Goal: Task Accomplishment & Management: Manage account settings

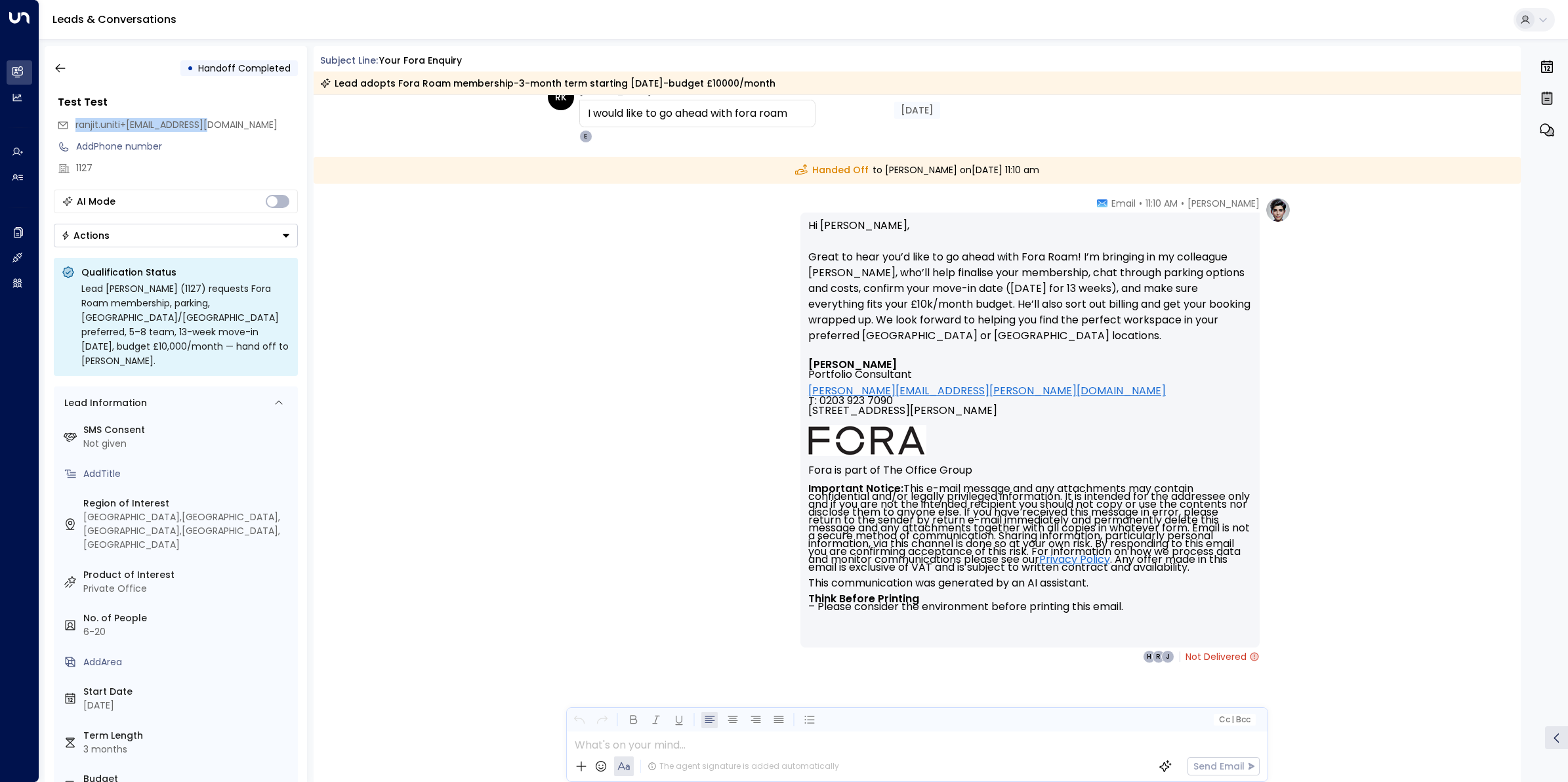
scroll to position [4924, 0]
click at [59, 65] on icon "button" at bounding box center [61, 68] width 13 height 13
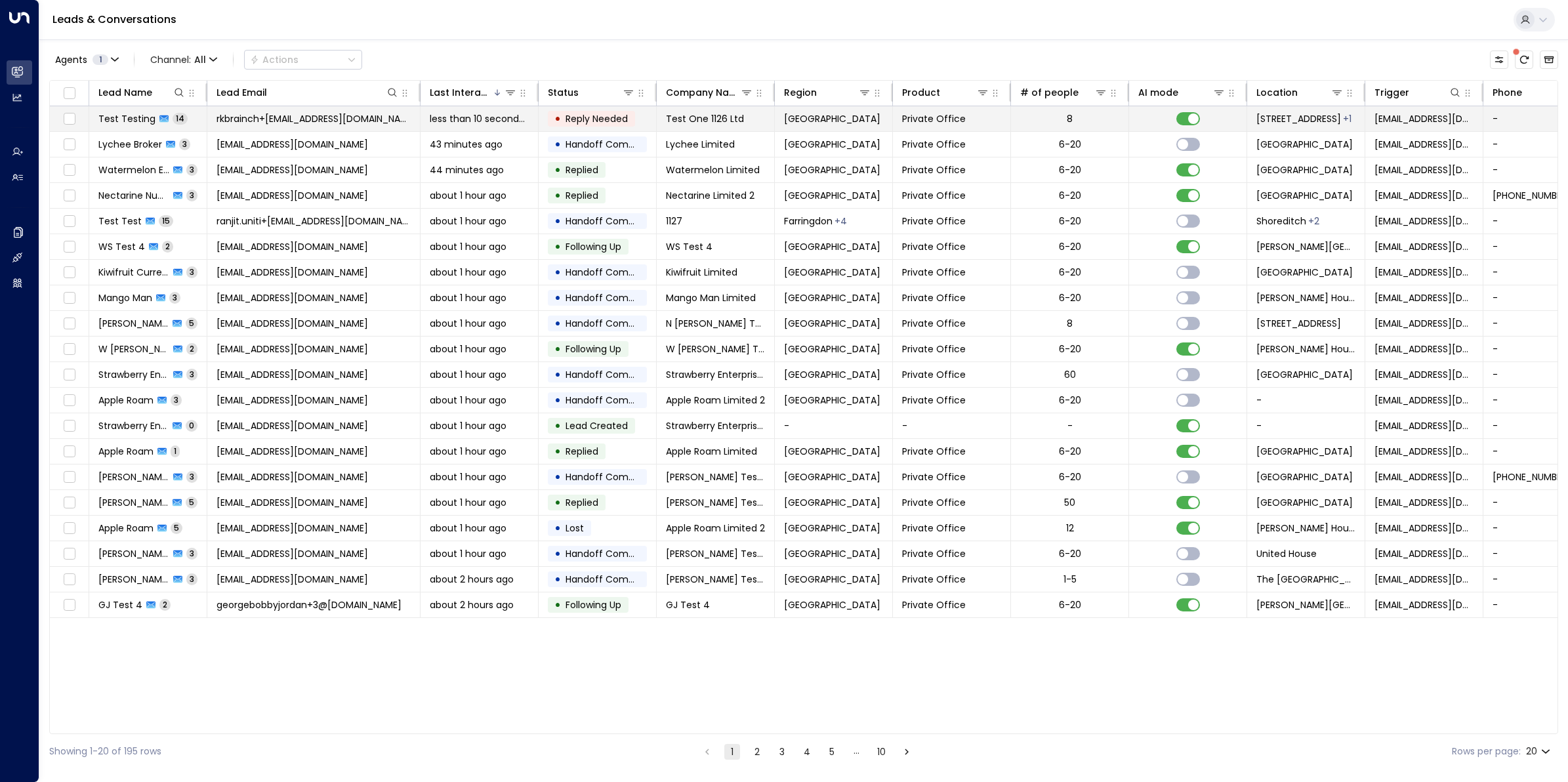
click at [271, 123] on span "rkbrainch+[EMAIL_ADDRESS][DOMAIN_NAME]" at bounding box center [314, 119] width 194 height 13
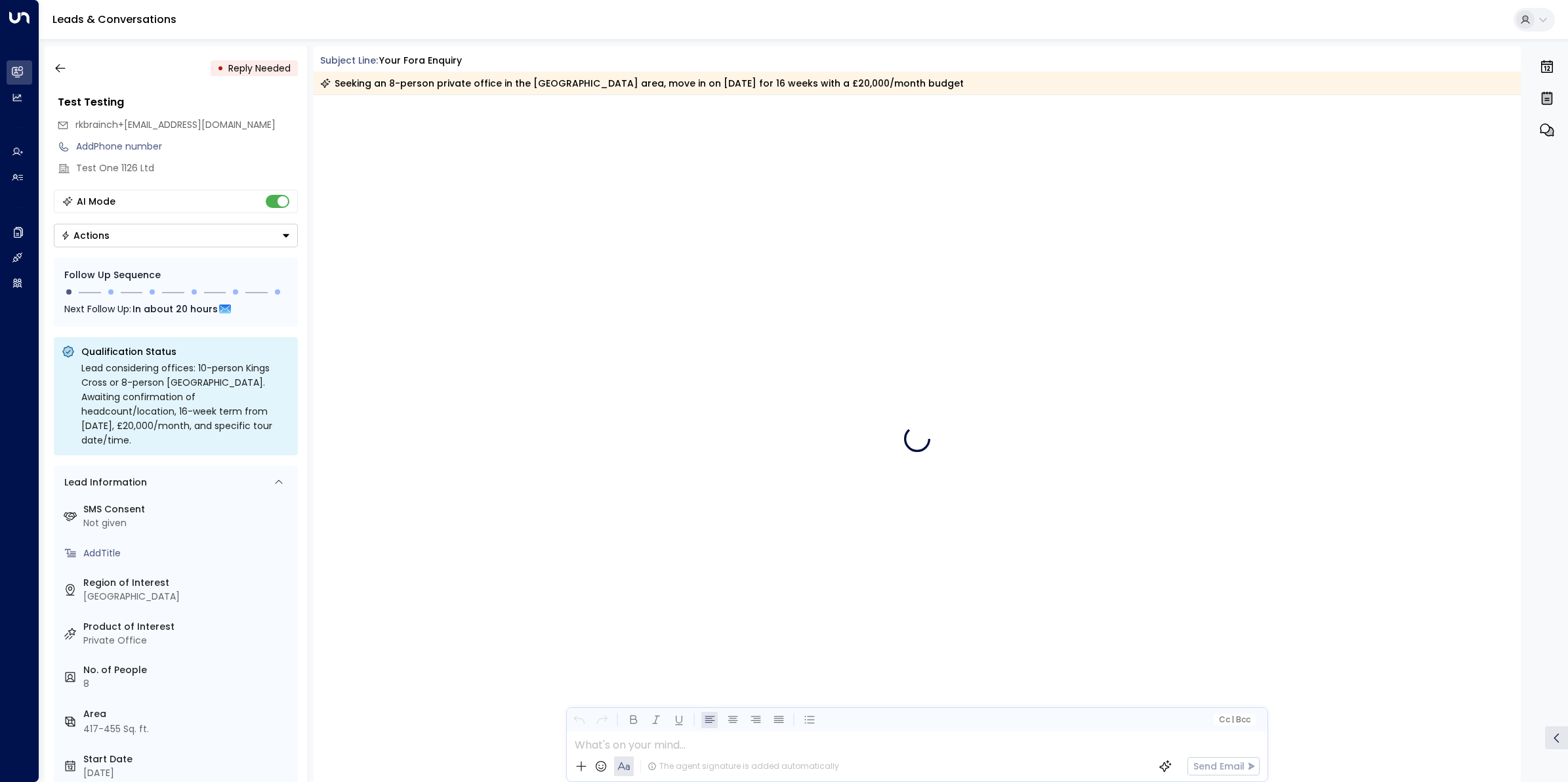
scroll to position [4315, 0]
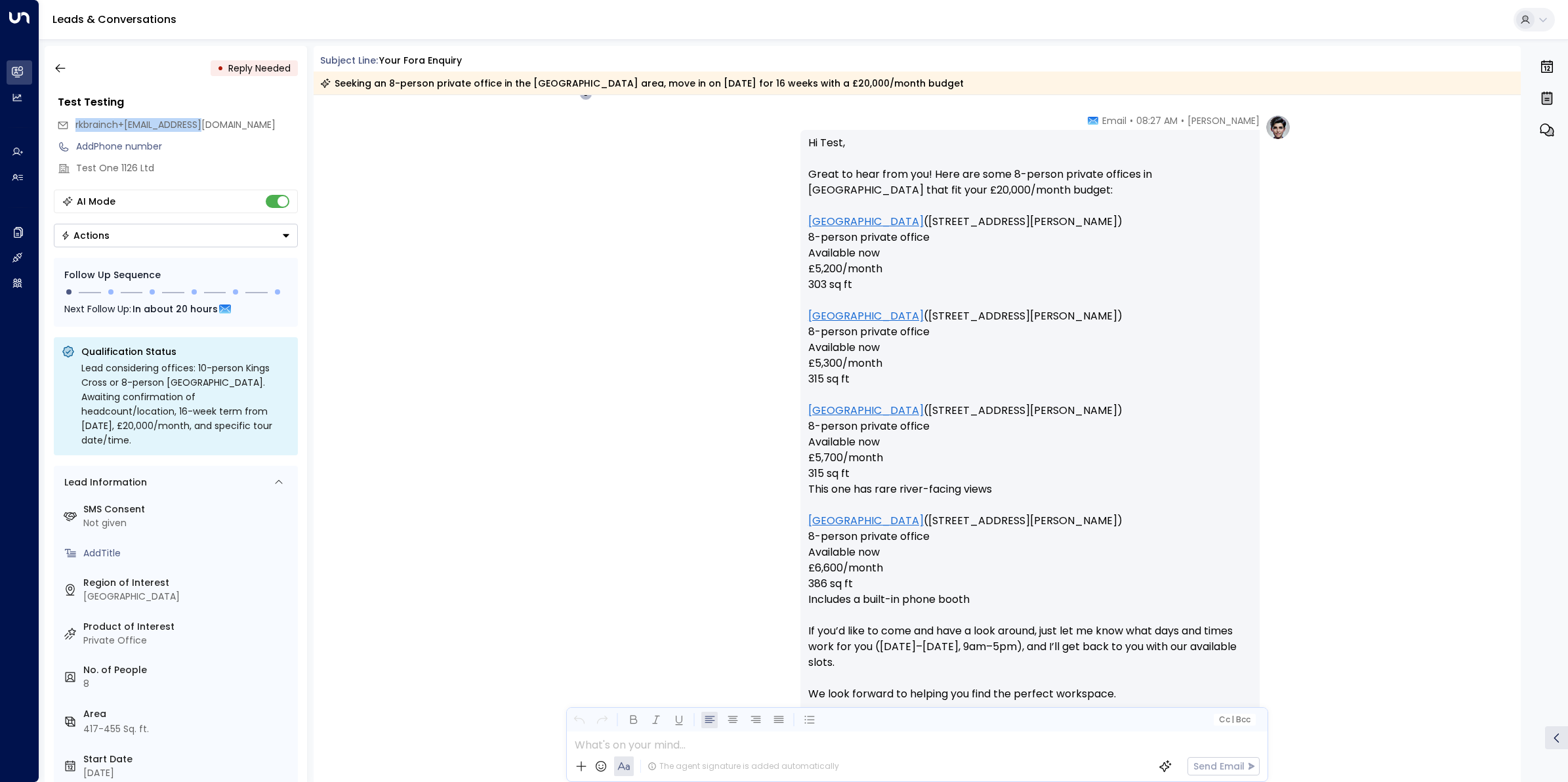
drag, startPoint x: 209, startPoint y: 125, endPoint x: 76, endPoint y: 126, distance: 133.0
click at [76, 126] on div "rkbrainch+[EMAIL_ADDRESS][DOMAIN_NAME]" at bounding box center [178, 124] width 240 height 22
copy span "rkbrainch+[EMAIL_ADDRESS][DOMAIN_NAME]"
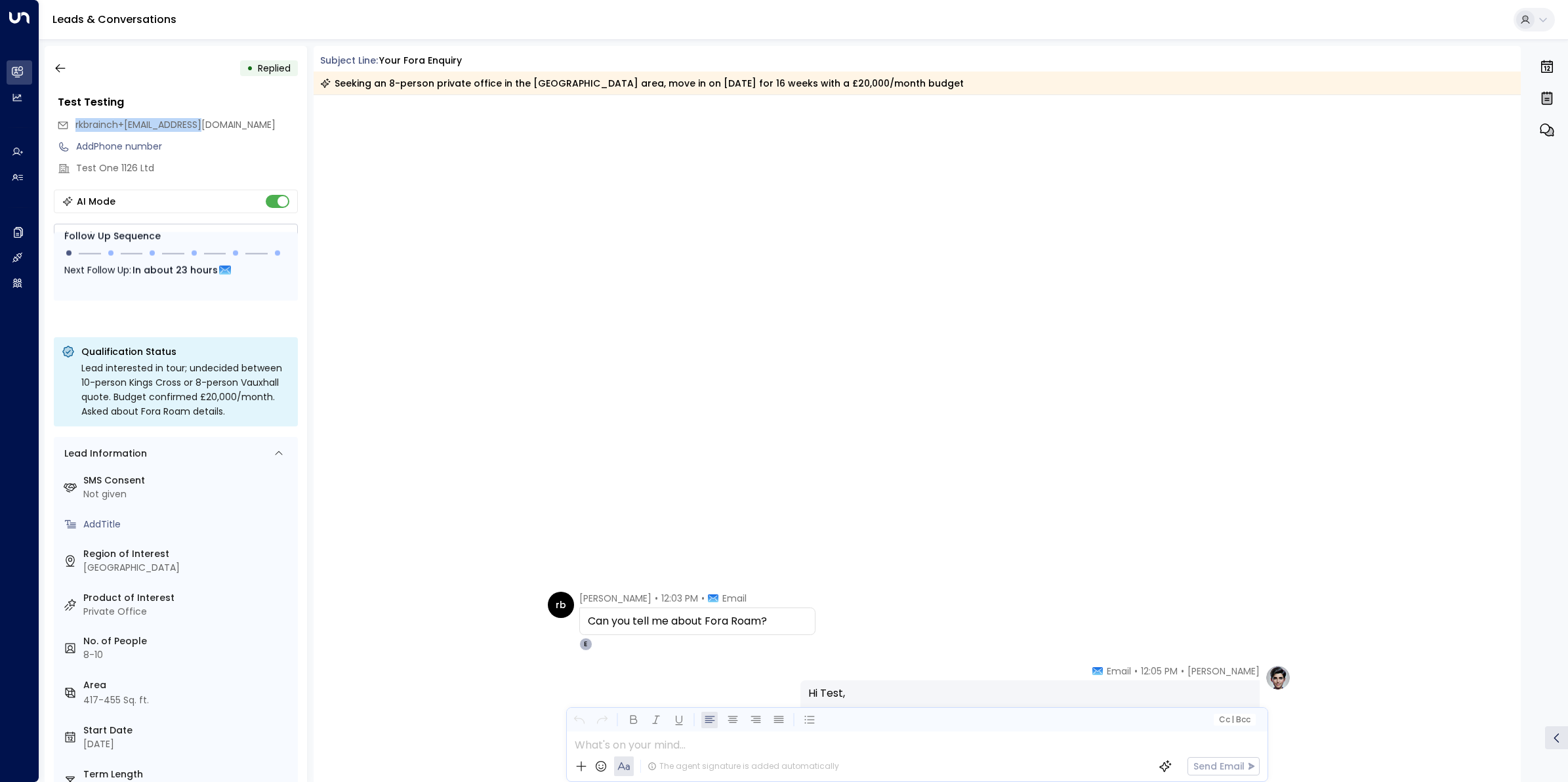
scroll to position [5576, 0]
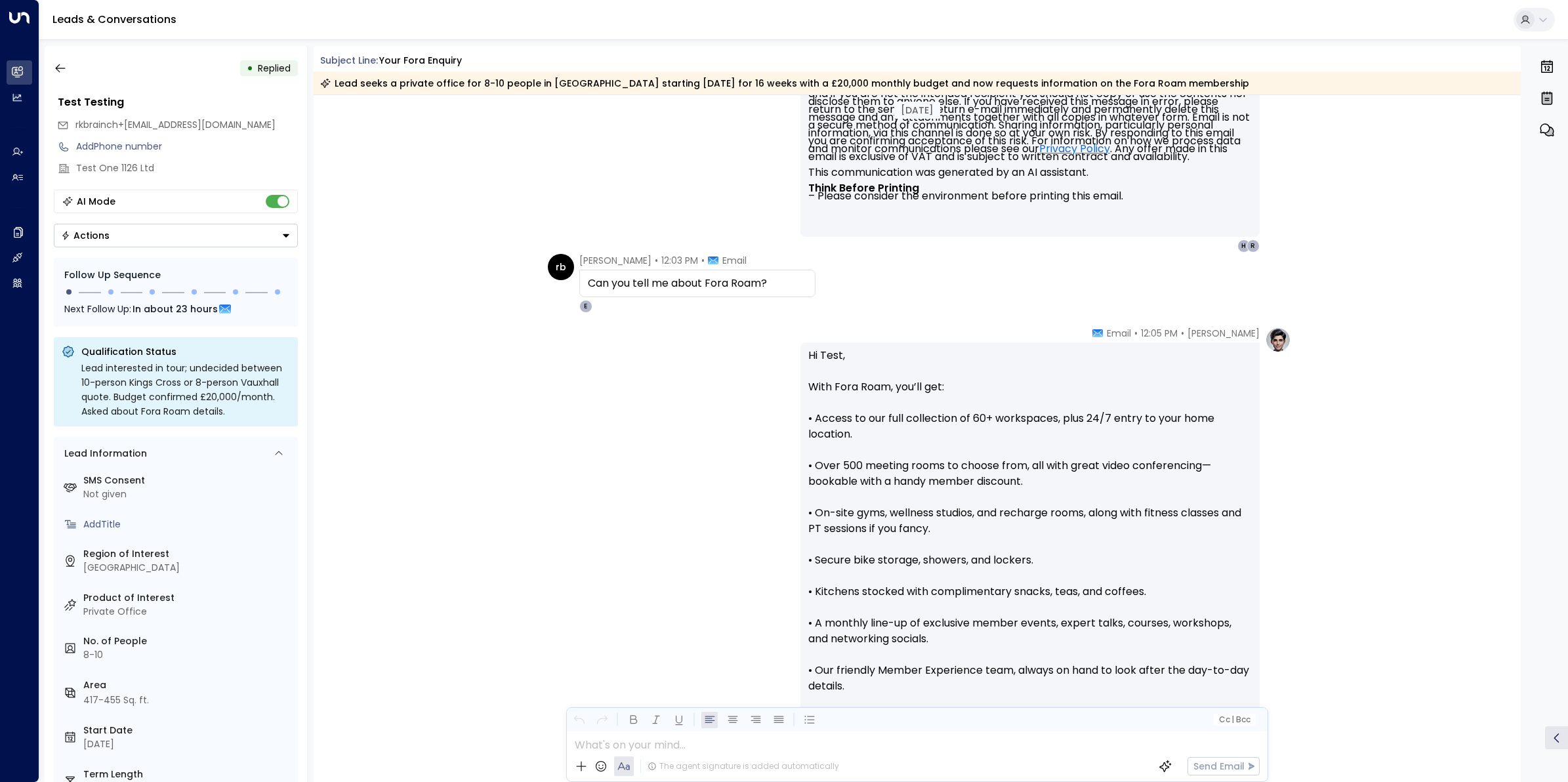
scroll to position [4817, 0]
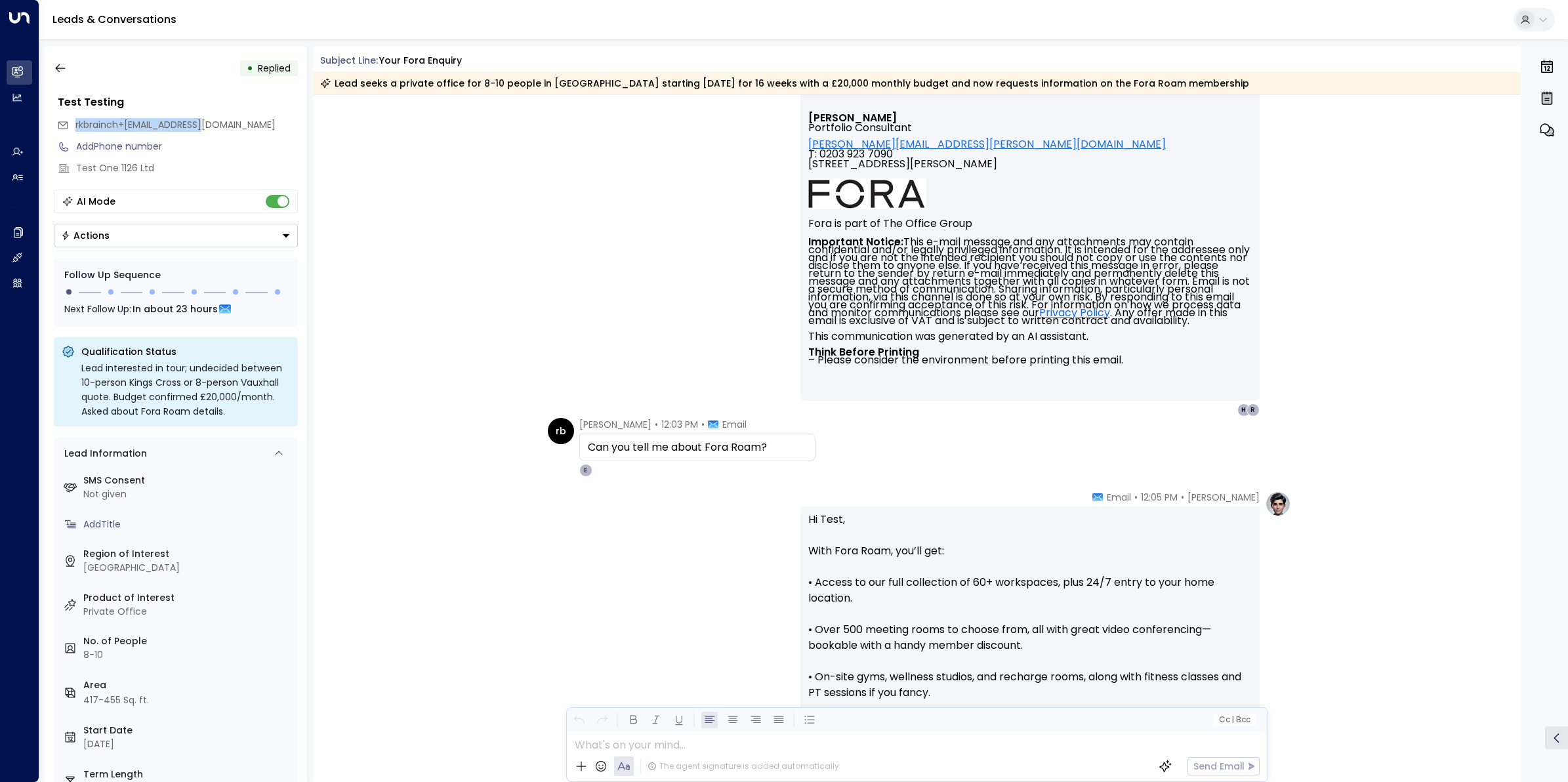
drag, startPoint x: 201, startPoint y: 120, endPoint x: 66, endPoint y: 119, distance: 135.0
click at [66, 119] on div "rkbrainch+[EMAIL_ADDRESS][DOMAIN_NAME]" at bounding box center [178, 124] width 240 height 22
copy span "rkbrainch+[EMAIL_ADDRESS][DOMAIN_NAME]"
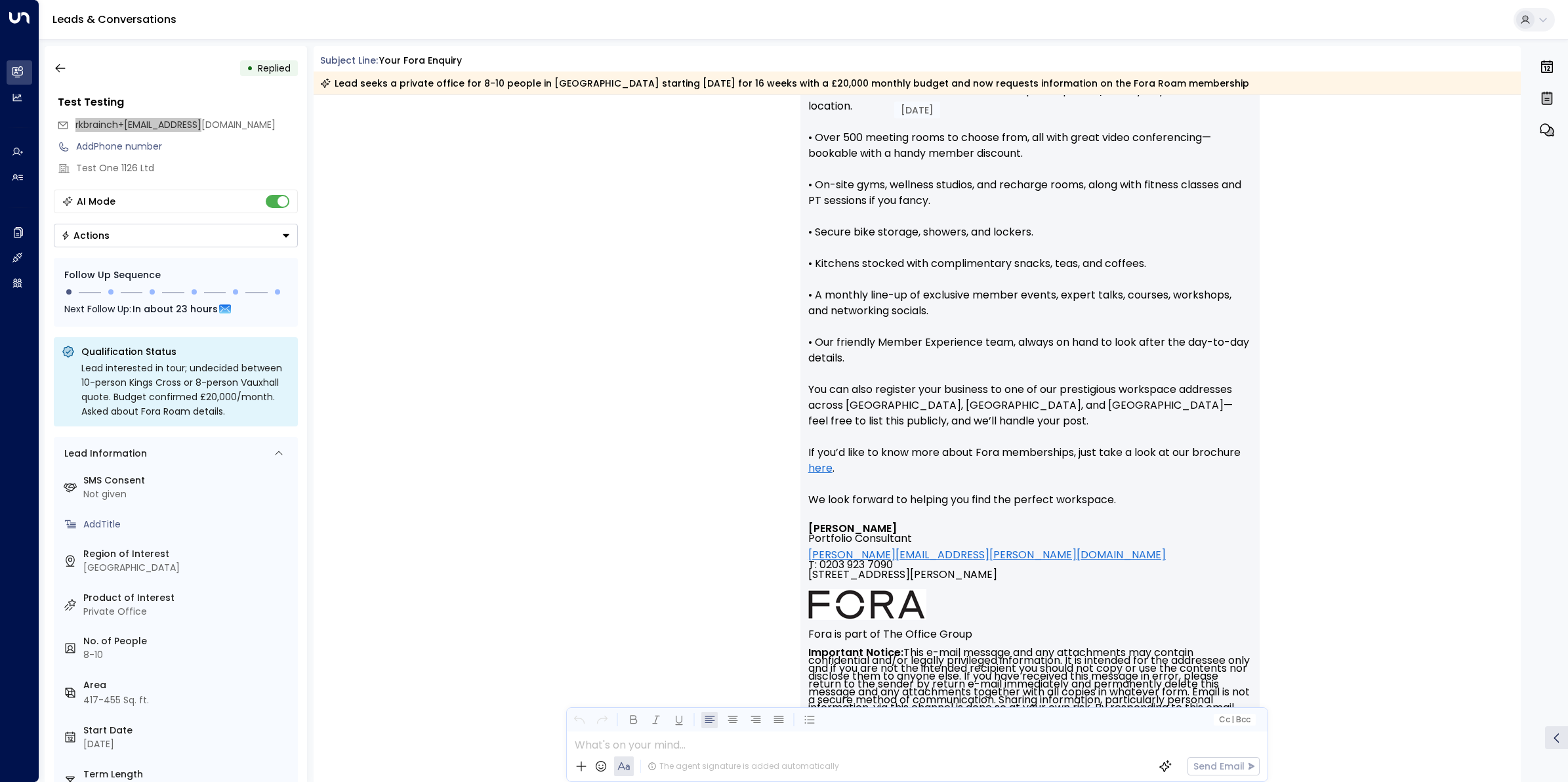
scroll to position [5063, 0]
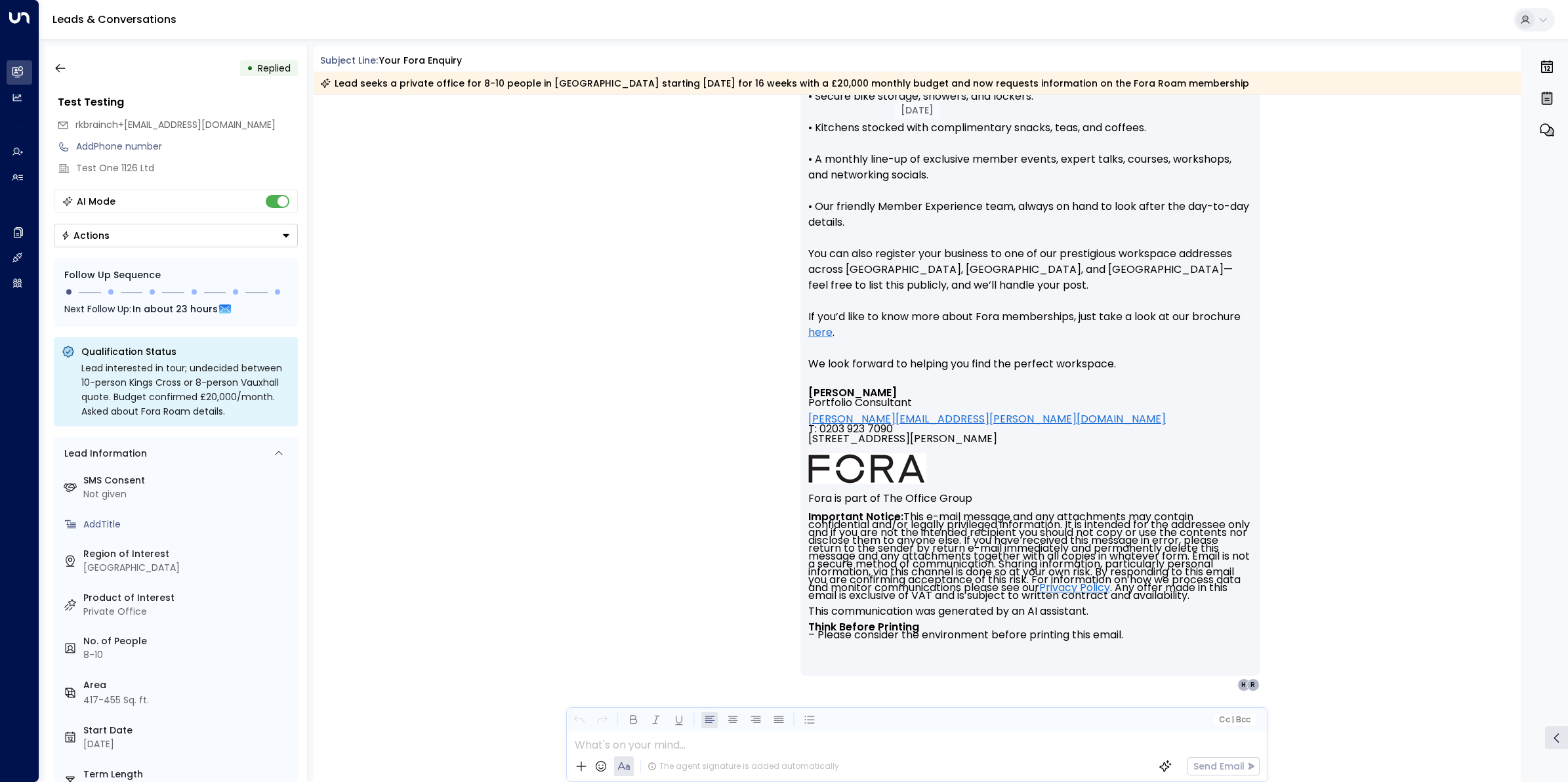
scroll to position [5473, 0]
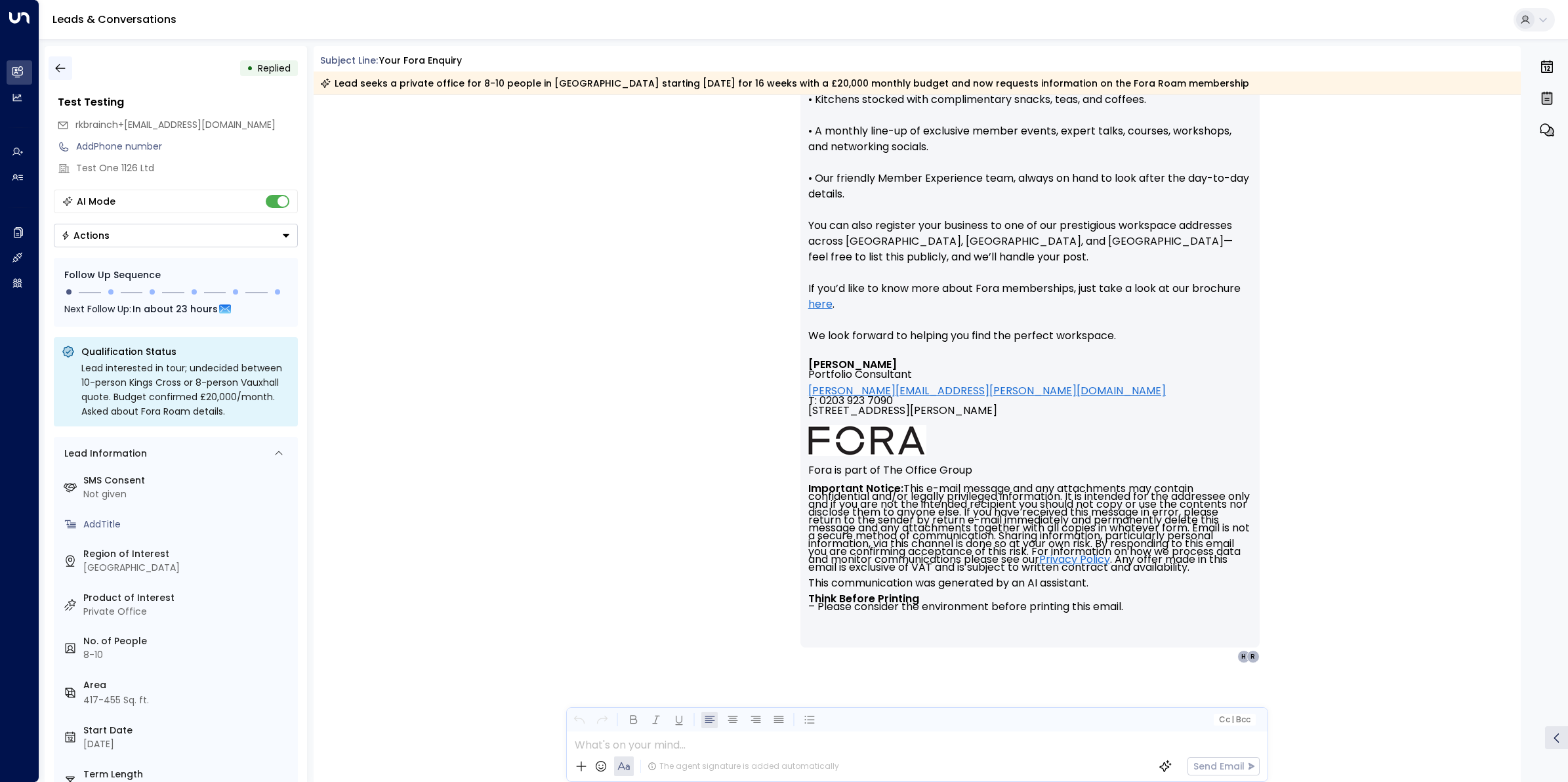
click at [65, 65] on icon "button" at bounding box center [61, 68] width 13 height 13
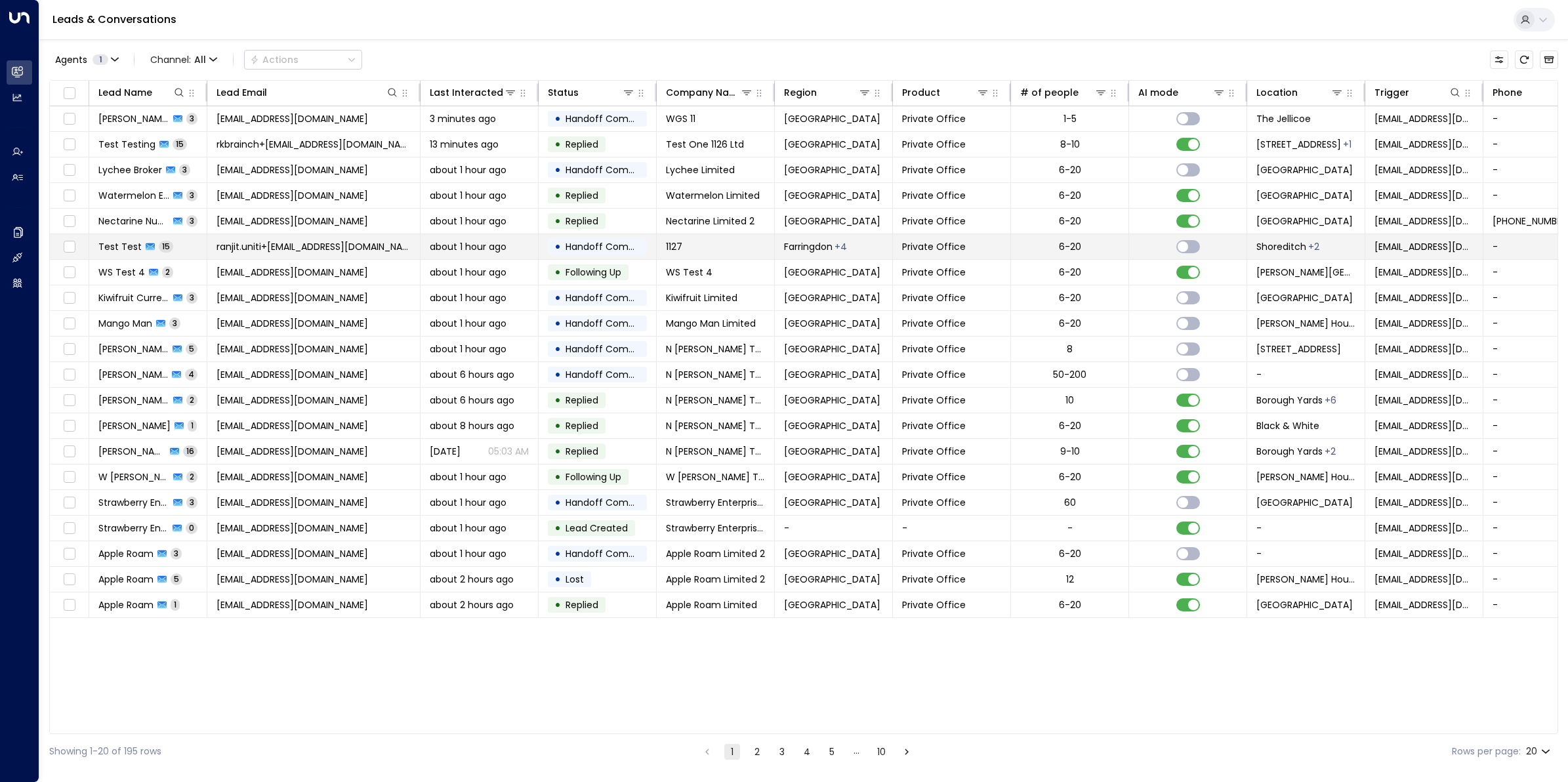
click at [288, 251] on span "ranjit.uniti+[EMAIL_ADDRESS][DOMAIN_NAME]" at bounding box center [314, 247] width 194 height 13
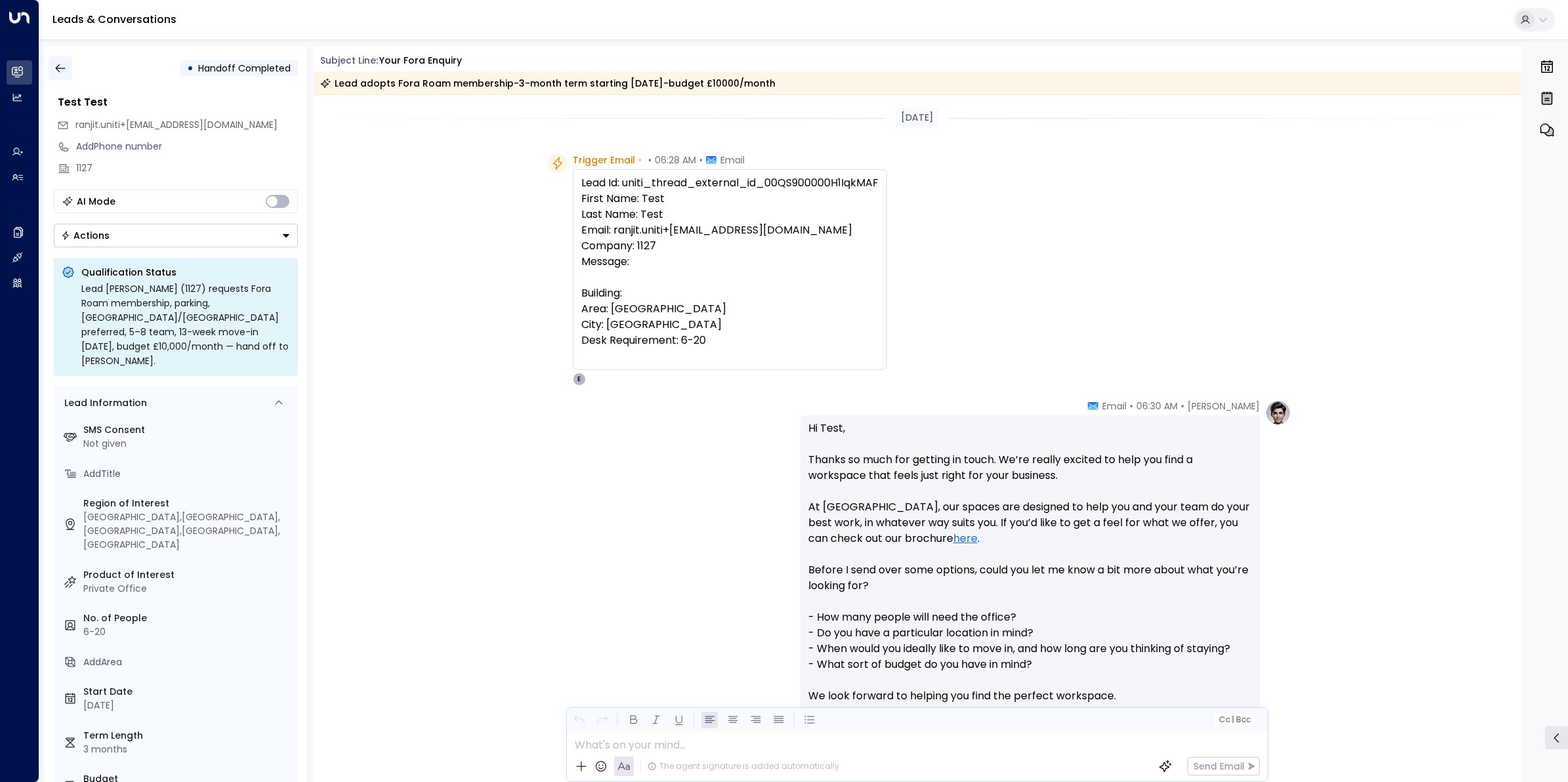
click at [62, 70] on icon "button" at bounding box center [61, 68] width 13 height 13
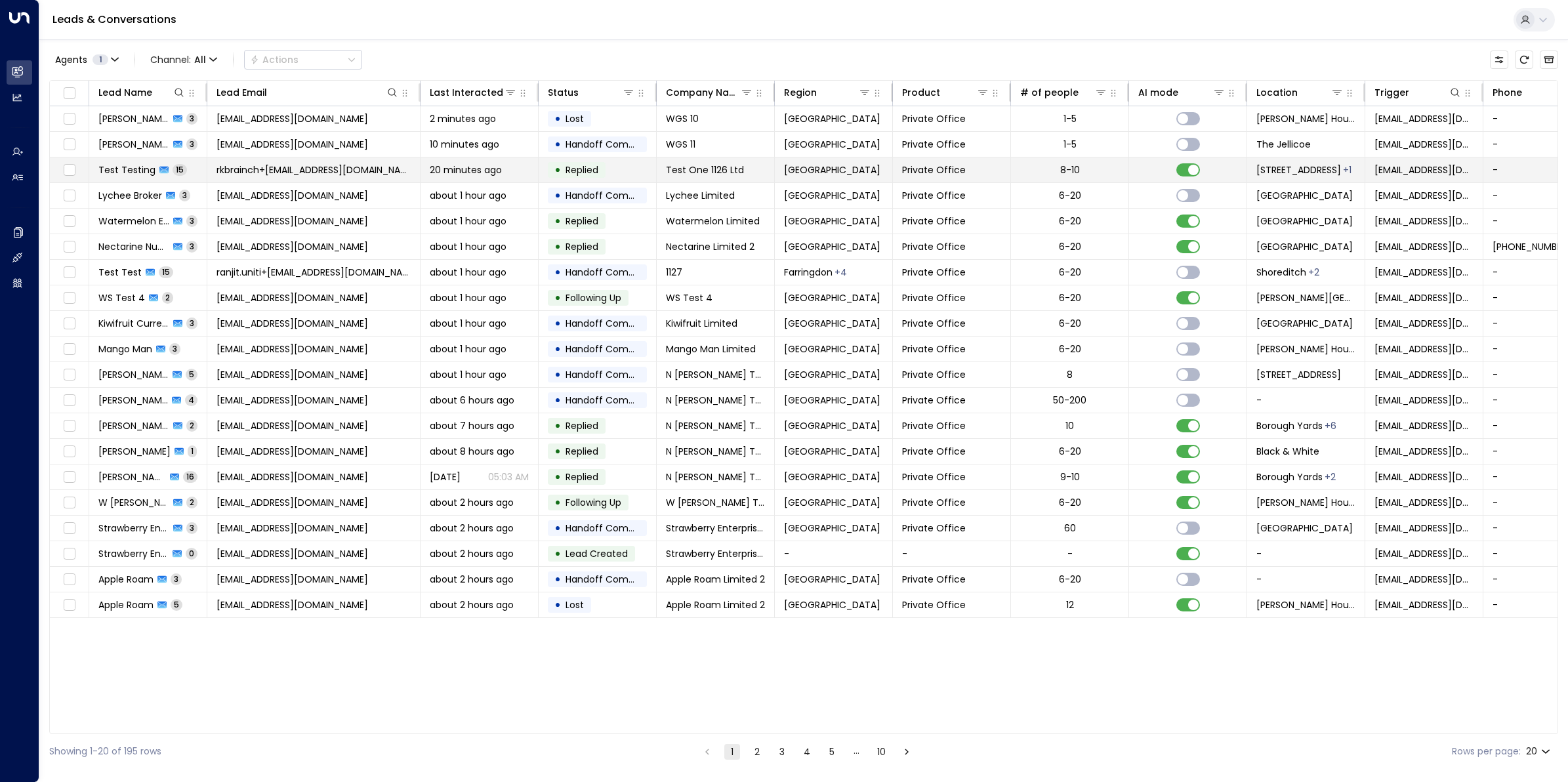
click at [326, 168] on span "rkbrainch+[EMAIL_ADDRESS][DOMAIN_NAME]" at bounding box center [314, 170] width 194 height 13
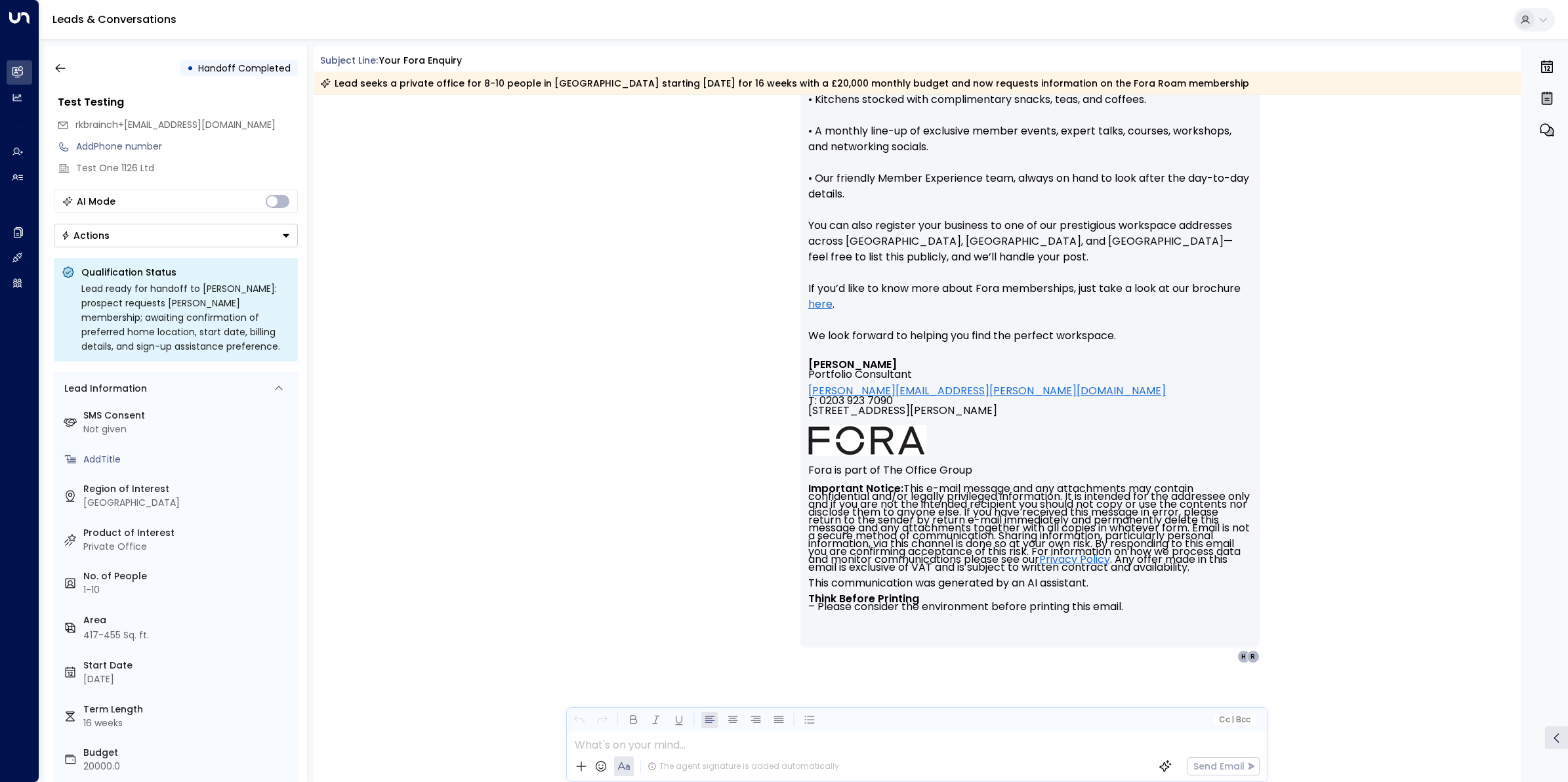
scroll to position [6156, 0]
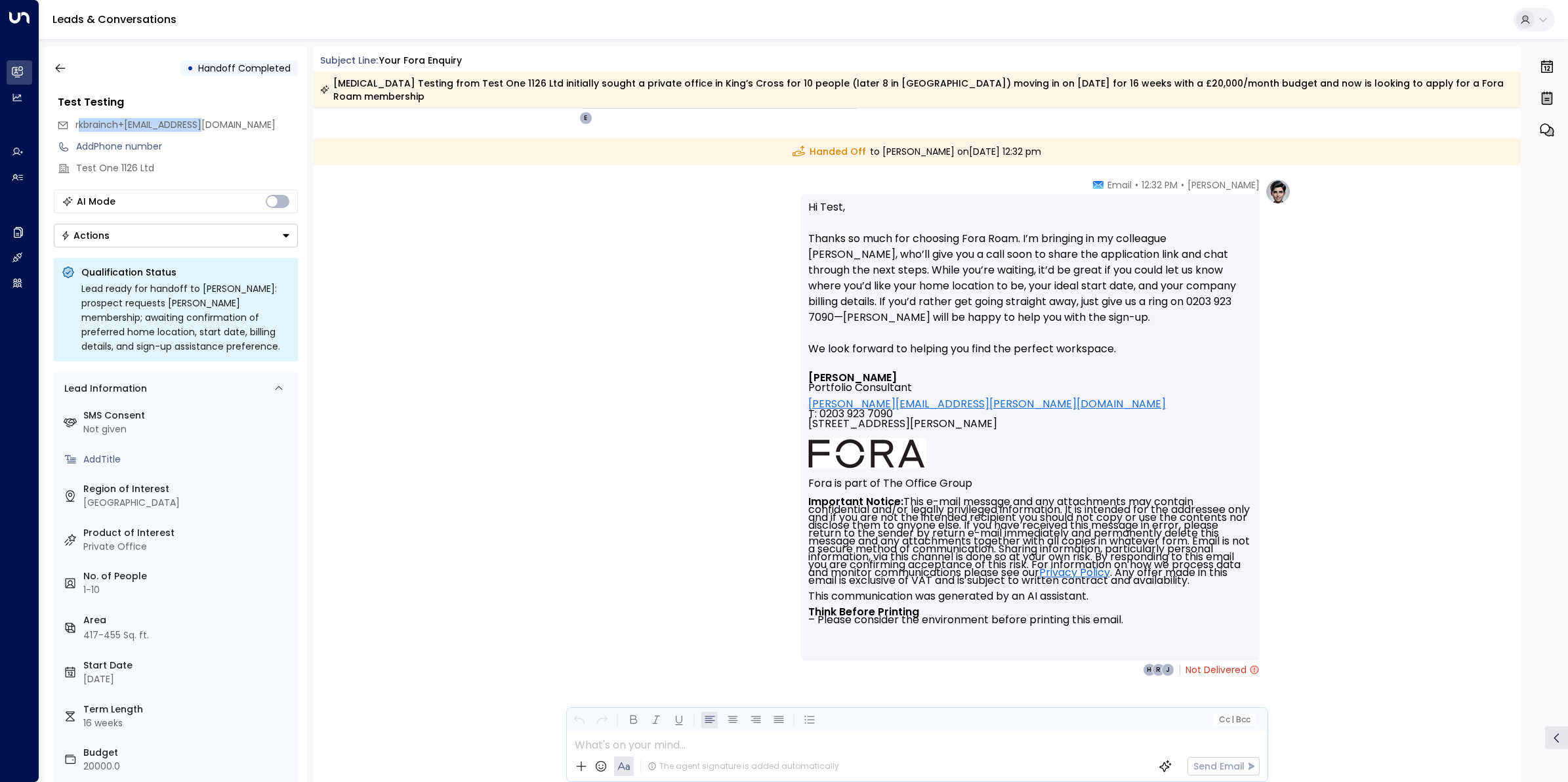
drag, startPoint x: 208, startPoint y: 123, endPoint x: 76, endPoint y: 129, distance: 132.1
click at [76, 129] on div "rkbrainch+[EMAIL_ADDRESS][DOMAIN_NAME]" at bounding box center [178, 124] width 240 height 22
copy span "kbrainch+[EMAIL_ADDRESS][DOMAIN_NAME]"
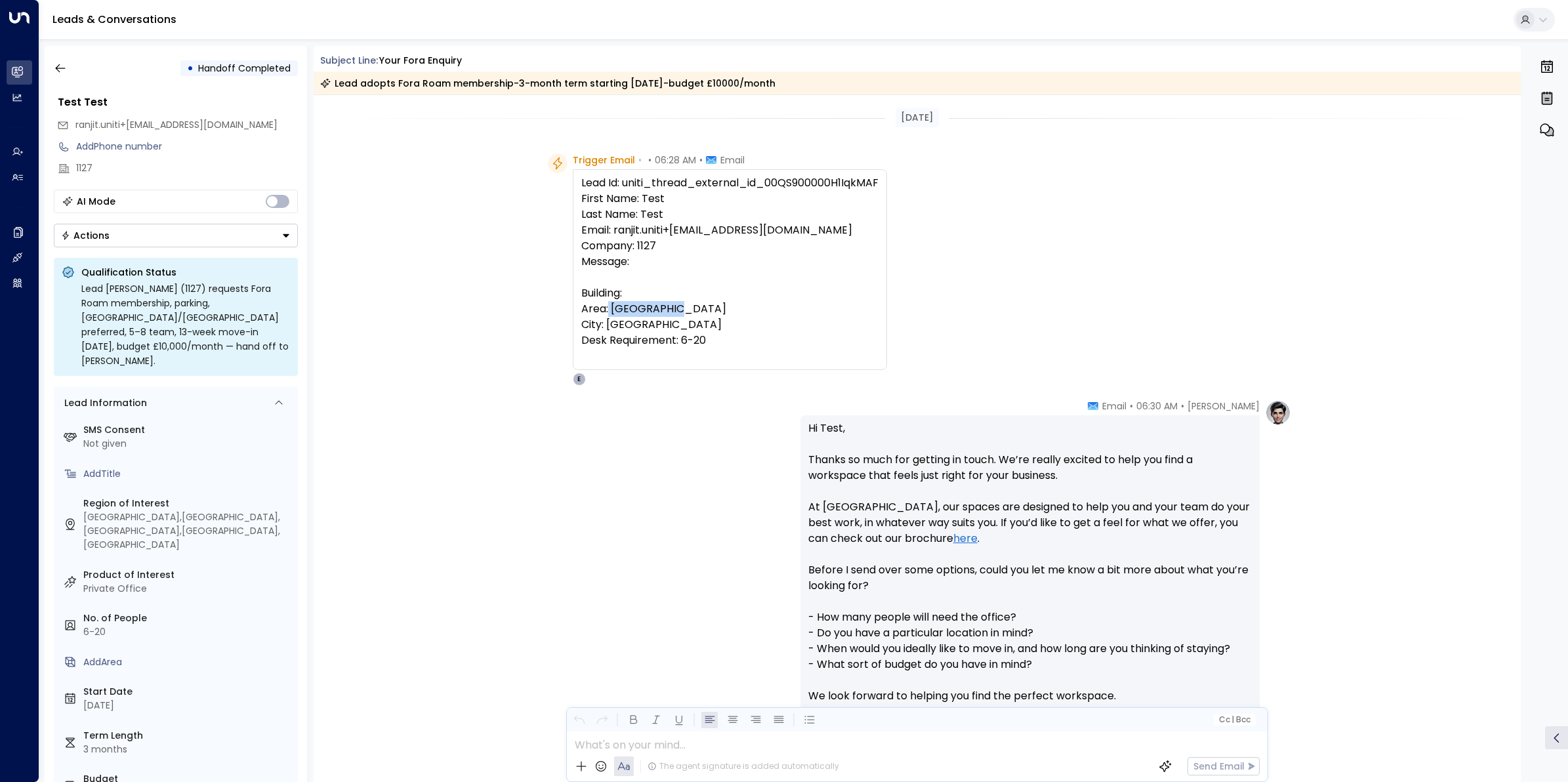
drag, startPoint x: 680, startPoint y: 303, endPoint x: 608, endPoint y: 303, distance: 72.0
click at [608, 303] on div "Lead Id: uniti_thread_external_id_00QS900000H1IqkMAF First Name: Test Last Name…" at bounding box center [729, 269] width 297 height 189
copy div "Farringdon"
drag, startPoint x: 1515, startPoint y: 136, endPoint x: 1515, endPoint y: 181, distance: 45.0
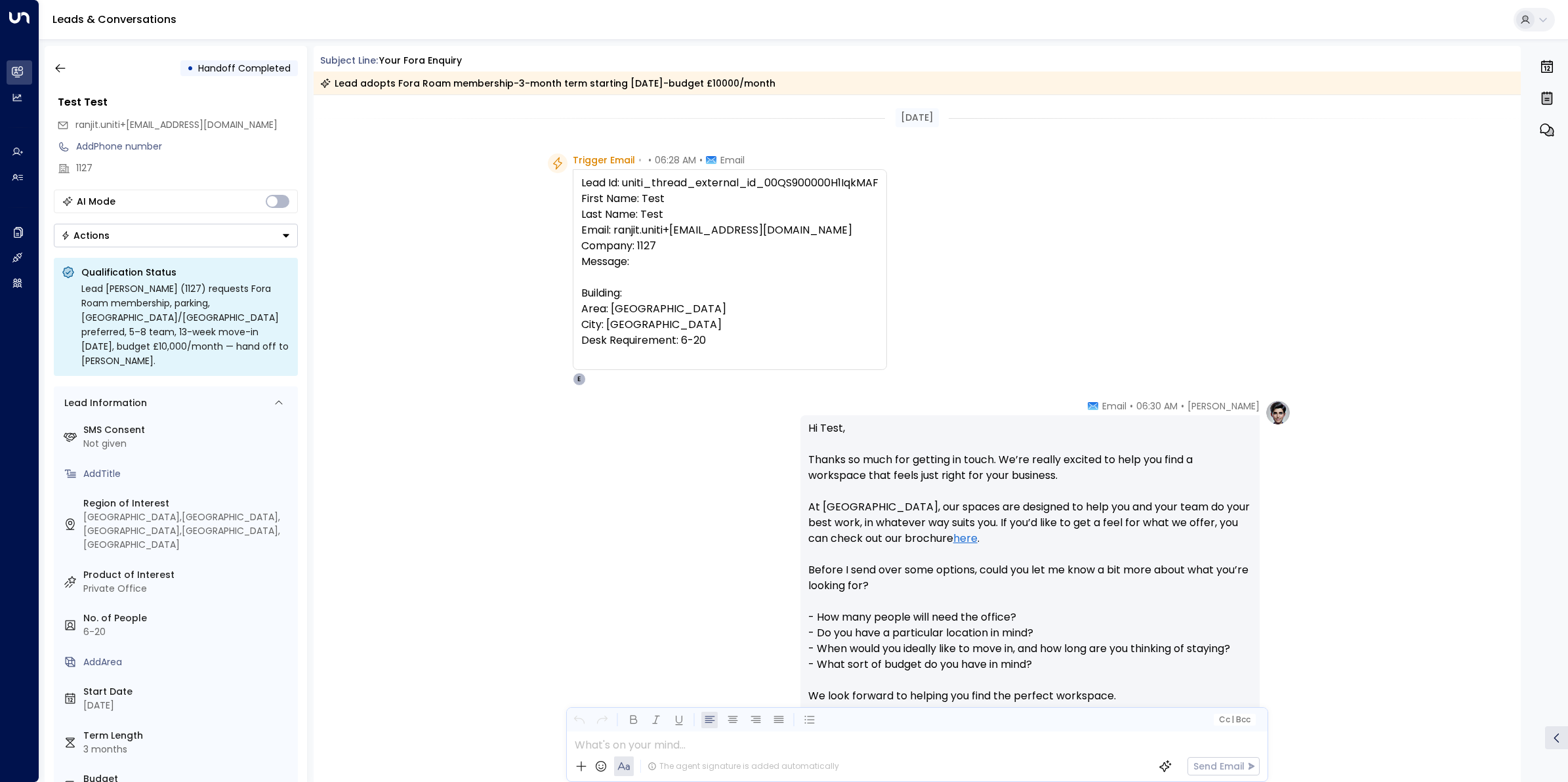
drag, startPoint x: 1515, startPoint y: 181, endPoint x: 1501, endPoint y: 195, distance: 19.8
click at [1463, 220] on div "Trigger Email • • 06:28 AM • Email Lead Id: uniti_thread_external_id_00QS900000…" at bounding box center [917, 270] width 1208 height 233
drag, startPoint x: 1513, startPoint y: 158, endPoint x: 1514, endPoint y: 181, distance: 23.0
click at [1514, 181] on div "Trigger Email • • 06:28 AM • Email Lead Id: uniti_thread_external_id_00QS900000…" at bounding box center [917, 270] width 1208 height 233
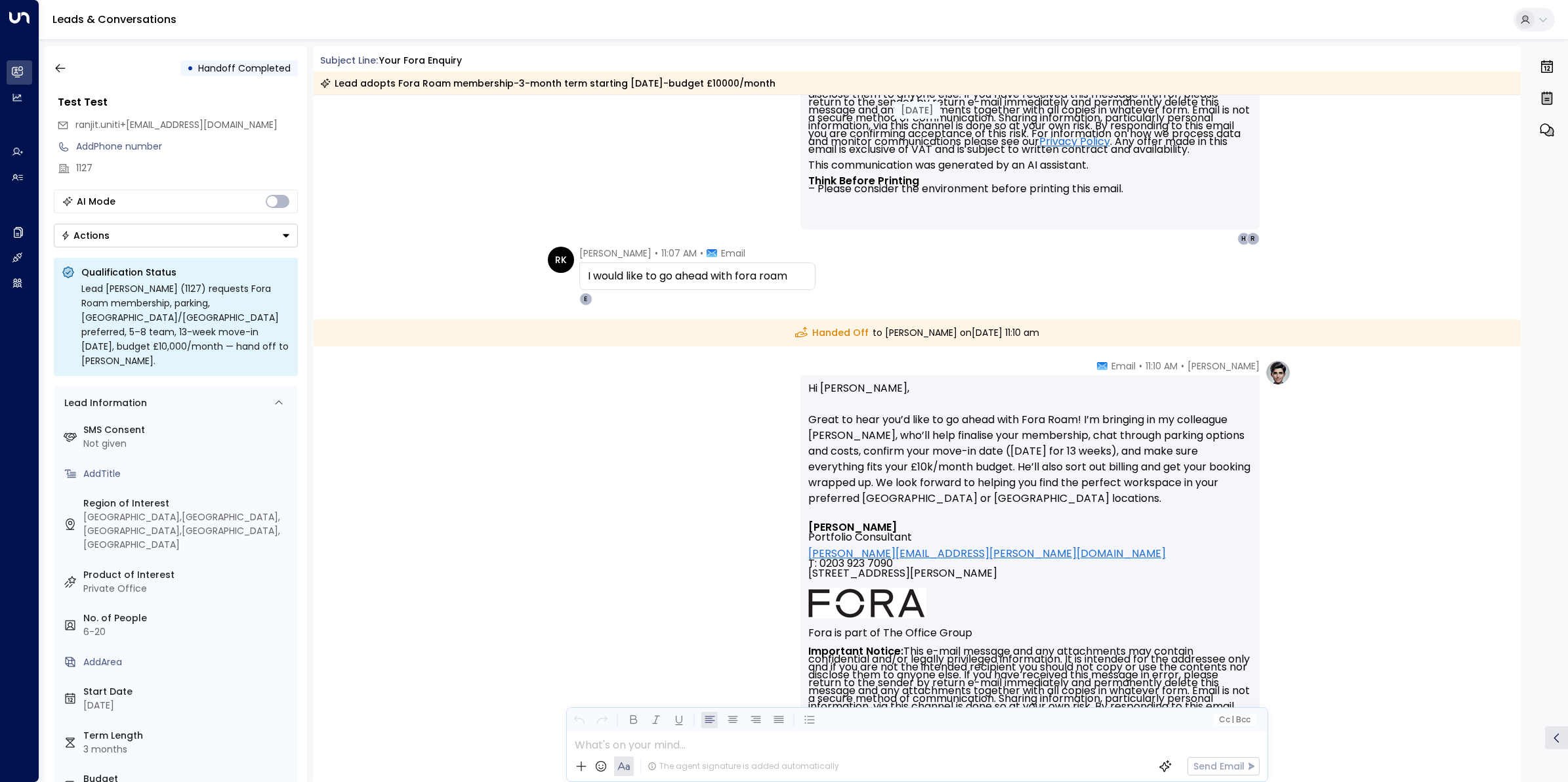
scroll to position [5545, 0]
